Goal: Task Accomplishment & Management: Manage account settings

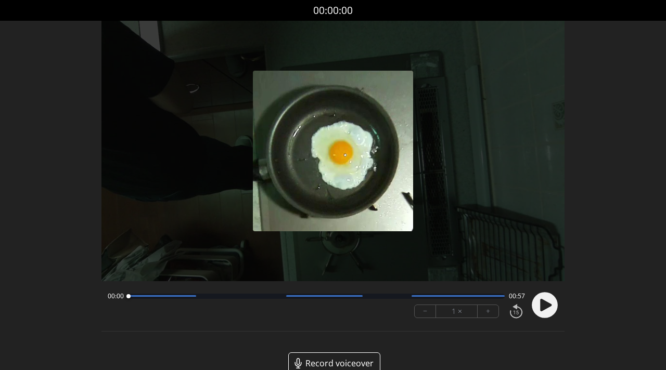
click at [538, 311] on circle at bounding box center [545, 305] width 26 height 26
click at [205, 298] on div at bounding box center [316, 296] width 377 height 5
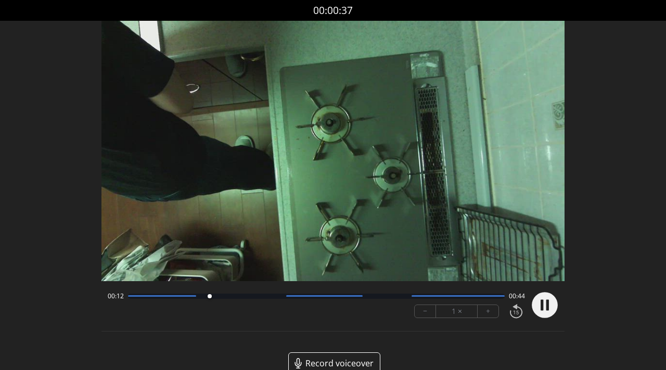
click at [234, 298] on div at bounding box center [316, 296] width 377 height 5
click at [270, 295] on div at bounding box center [316, 296] width 377 height 5
click at [299, 297] on div at bounding box center [316, 296] width 377 height 5
click at [537, 306] on circle at bounding box center [545, 305] width 26 height 26
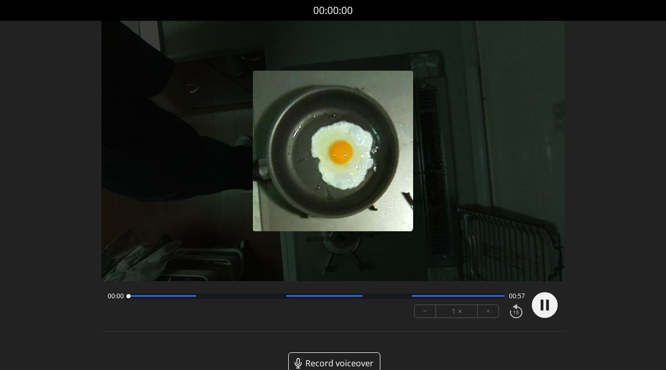
click at [390, 297] on div at bounding box center [316, 296] width 377 height 5
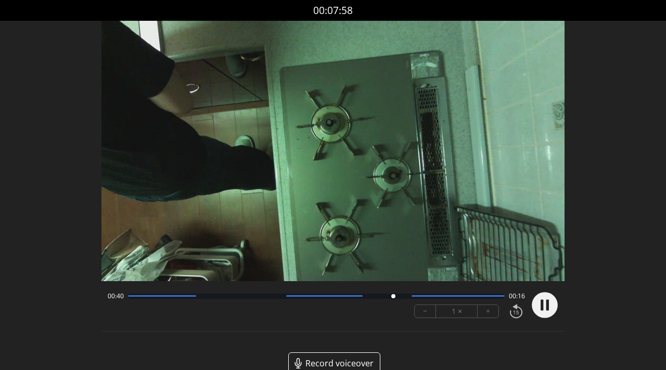
click at [422, 298] on div at bounding box center [316, 296] width 377 height 5
click at [458, 298] on div at bounding box center [316, 296] width 377 height 5
click at [542, 302] on icon at bounding box center [542, 305] width 3 height 11
click at [206, 298] on div at bounding box center [316, 296] width 377 height 5
click at [541, 309] on icon at bounding box center [545, 305] width 11 height 12
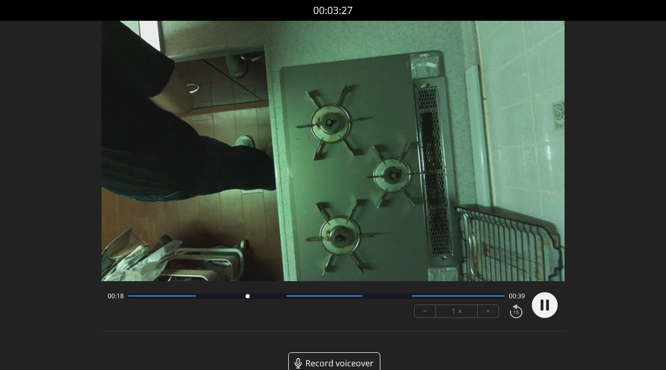
click at [275, 298] on div at bounding box center [316, 296] width 377 height 5
click at [336, 296] on div at bounding box center [324, 297] width 76 height 2
click at [297, 297] on div at bounding box center [316, 296] width 377 height 5
click at [541, 303] on icon at bounding box center [542, 305] width 3 height 11
click at [542, 304] on icon at bounding box center [545, 305] width 11 height 12
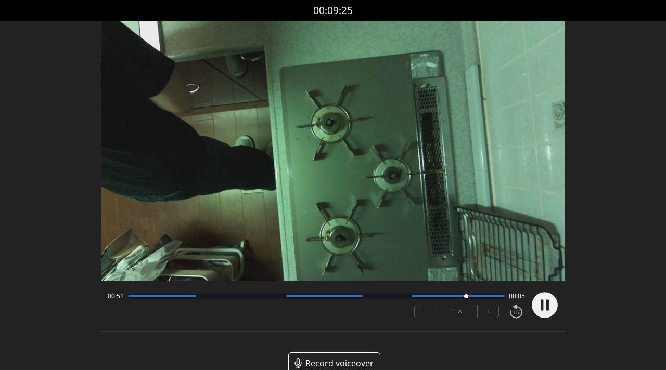
click at [201, 298] on div at bounding box center [316, 296] width 377 height 5
click at [540, 306] on circle at bounding box center [545, 305] width 26 height 26
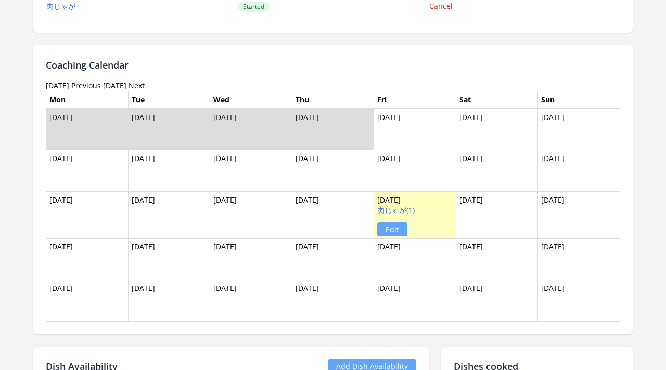
scroll to position [578, 0]
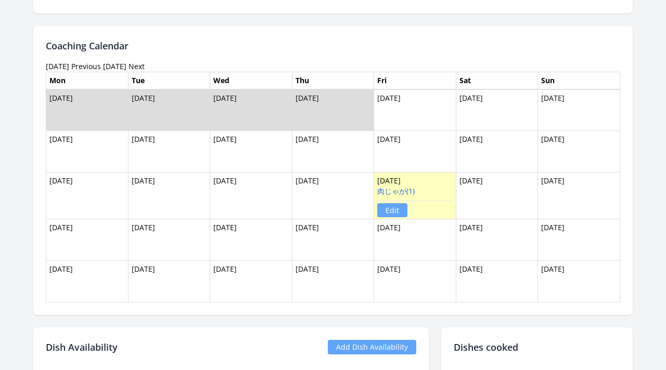
click at [395, 213] on link "Edit" at bounding box center [392, 210] width 30 height 14
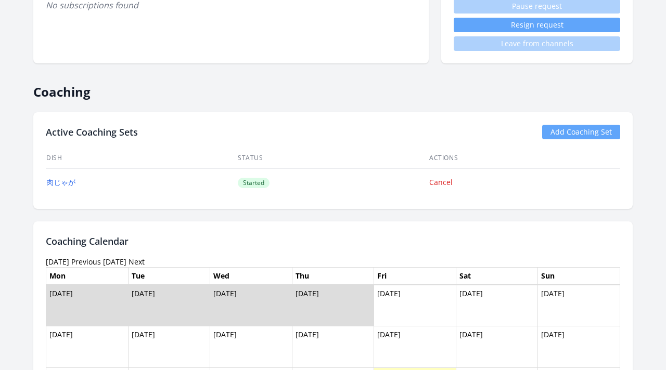
scroll to position [280, 0]
